Goal: Information Seeking & Learning: Learn about a topic

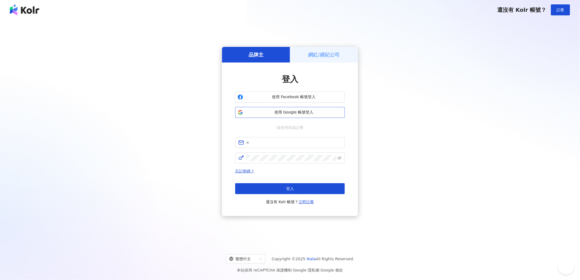
click at [296, 111] on span "使用 Google 帳號登入" at bounding box center [293, 112] width 97 height 5
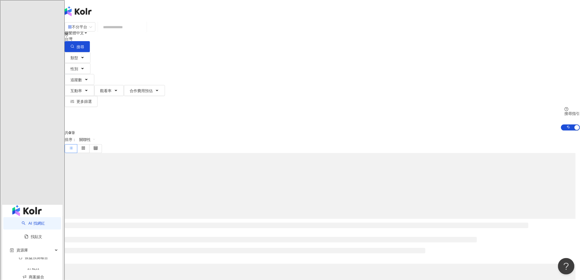
click at [145, 32] on input "search" at bounding box center [122, 27] width 44 height 10
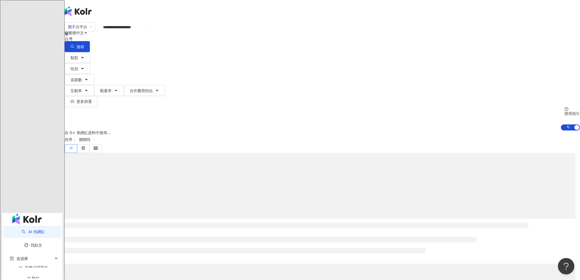
type input "**********"
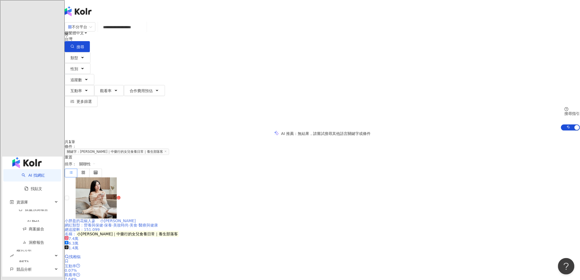
click at [121, 177] on div at bounding box center [98, 197] width 45 height 41
